Goal: Transaction & Acquisition: Purchase product/service

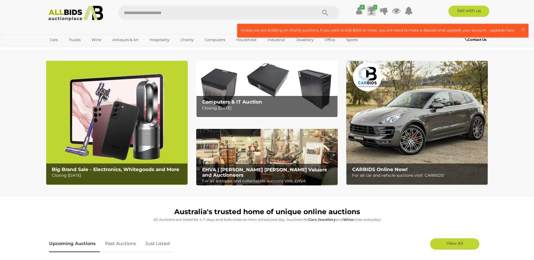
click at [372, 8] on icon at bounding box center [372, 11] width 8 height 10
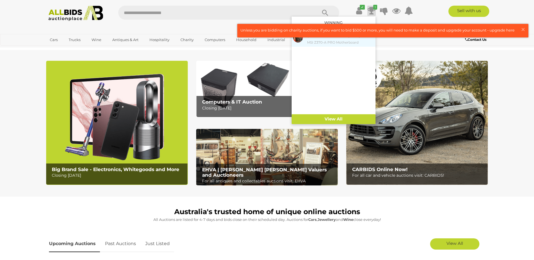
click at [327, 43] on small "MSI Z370-A PRO Motherboard" at bounding box center [340, 42] width 67 height 6
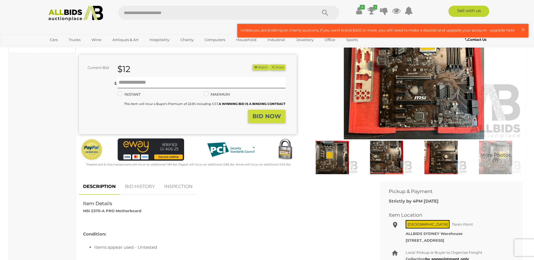
scroll to position [84, 0]
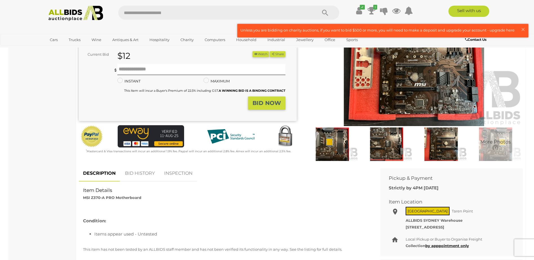
click at [343, 146] on img at bounding box center [333, 144] width 52 height 33
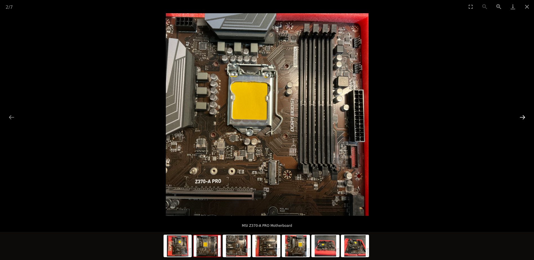
click at [522, 117] on button "Next slide" at bounding box center [522, 117] width 12 height 11
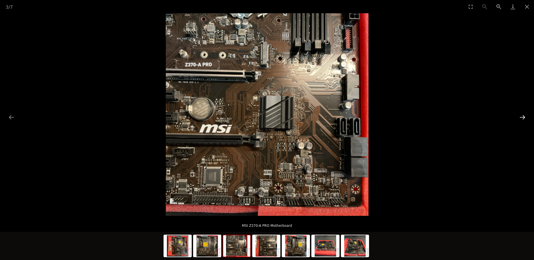
click at [520, 118] on button "Next slide" at bounding box center [522, 117] width 12 height 11
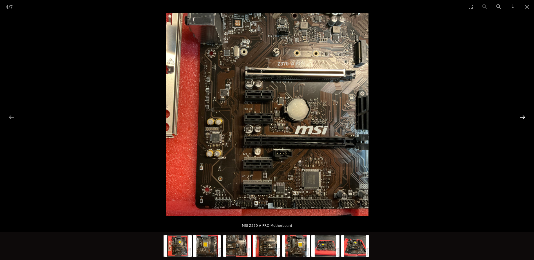
click at [520, 118] on button "Next slide" at bounding box center [522, 117] width 12 height 11
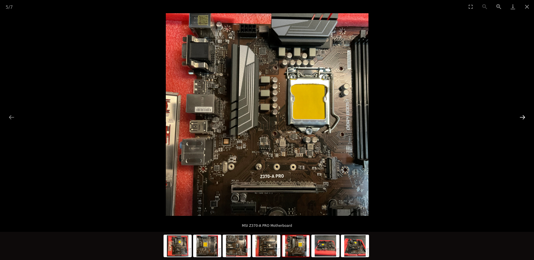
click at [520, 118] on button "Next slide" at bounding box center [522, 117] width 12 height 11
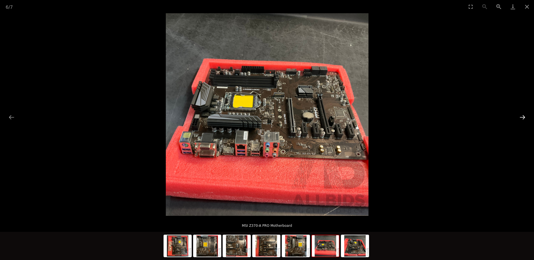
click at [520, 118] on button "Next slide" at bounding box center [522, 117] width 12 height 11
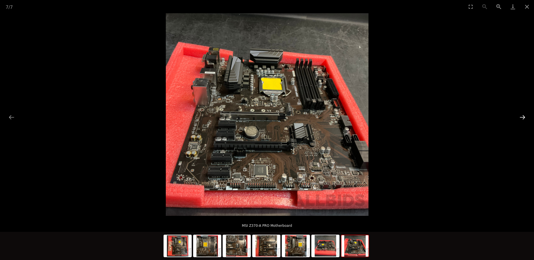
click at [520, 118] on button "Next slide" at bounding box center [522, 117] width 12 height 11
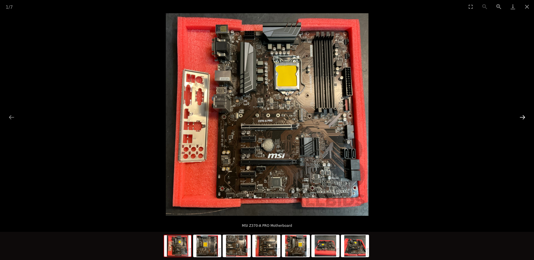
click at [520, 118] on button "Next slide" at bounding box center [522, 117] width 12 height 11
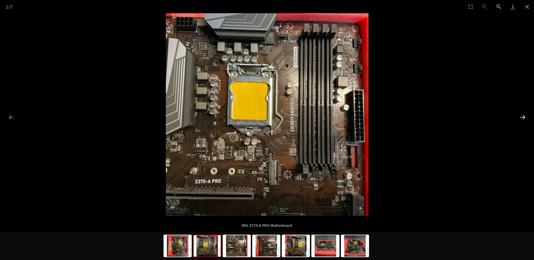
click at [520, 118] on button "Next slide" at bounding box center [522, 117] width 12 height 11
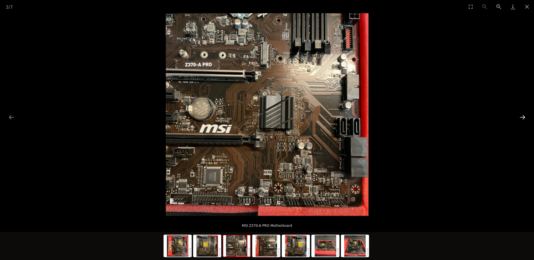
click at [520, 118] on button "Next slide" at bounding box center [522, 117] width 12 height 11
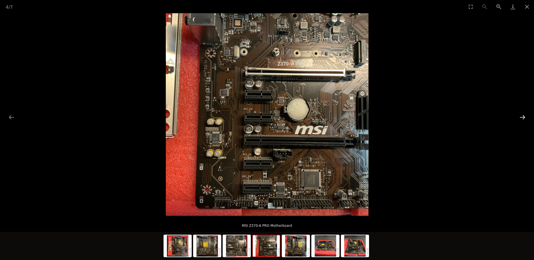
click at [520, 118] on button "Next slide" at bounding box center [522, 117] width 12 height 11
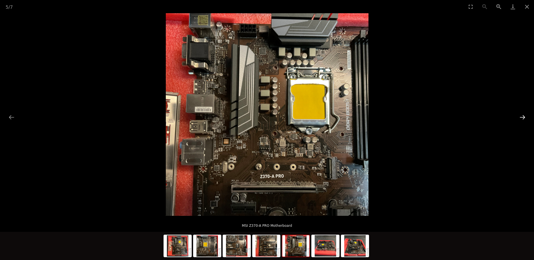
click at [520, 118] on button "Next slide" at bounding box center [522, 117] width 12 height 11
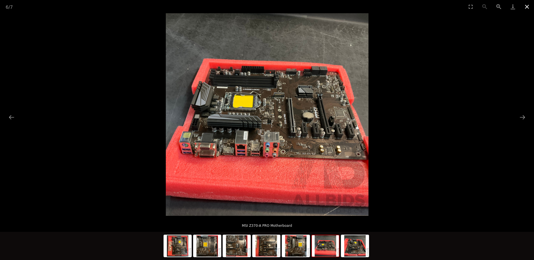
click at [526, 7] on button "Close gallery" at bounding box center [527, 6] width 14 height 13
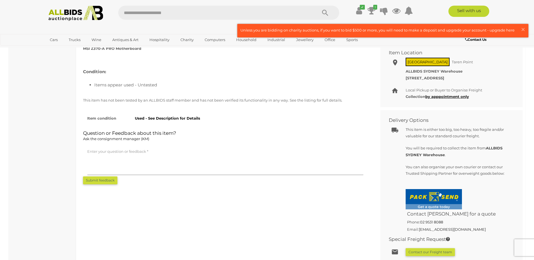
scroll to position [197, 0]
